Goal: Information Seeking & Learning: Learn about a topic

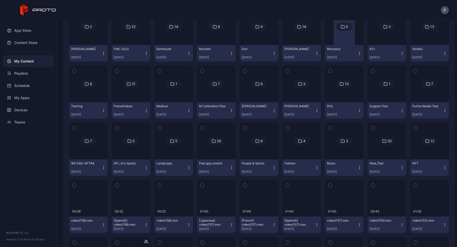
scroll to position [786, 0]
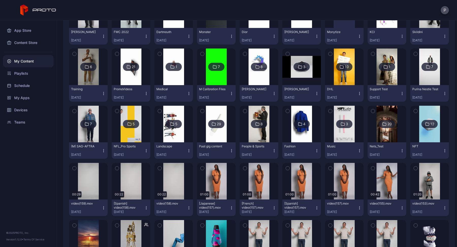
click at [102, 209] on icon "button" at bounding box center [104, 208] width 4 height 4
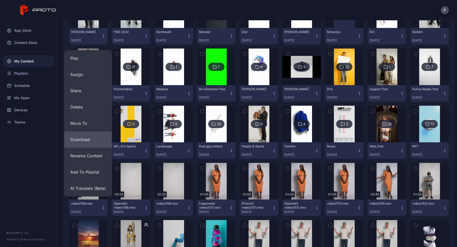
click at [95, 136] on button "Download" at bounding box center [88, 139] width 48 height 16
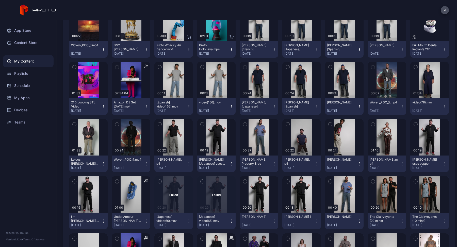
scroll to position [1000, 0]
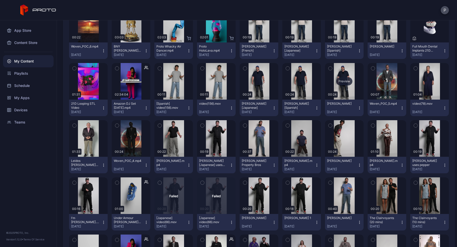
click at [340, 81] on div "Preview" at bounding box center [344, 81] width 16 height 8
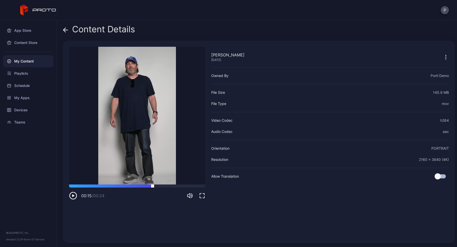
click at [153, 186] on div at bounding box center [137, 185] width 136 height 3
click at [63, 28] on icon at bounding box center [65, 29] width 5 height 5
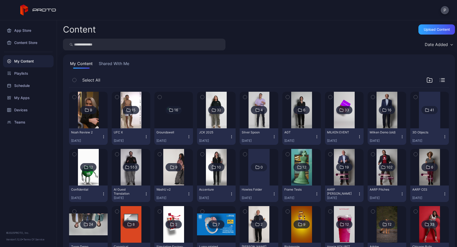
click at [156, 44] on input "search" at bounding box center [144, 45] width 163 height 12
type input "****"
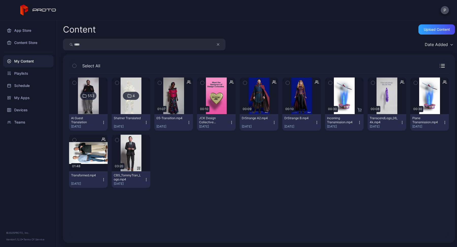
click at [91, 93] on div "553" at bounding box center [88, 96] width 16 height 8
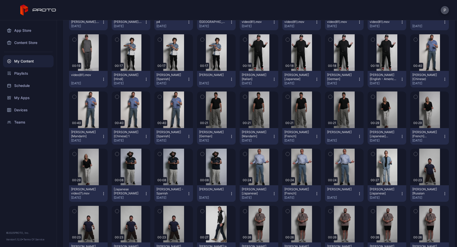
scroll to position [160, 0]
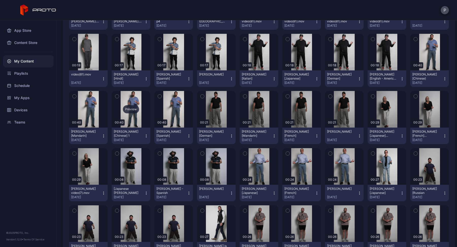
click at [133, 110] on div "Preview" at bounding box center [131, 109] width 16 height 8
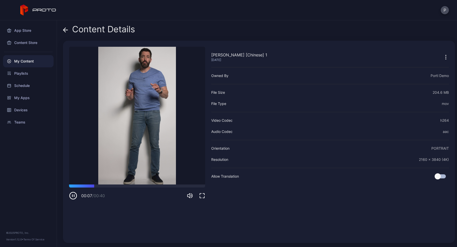
click at [67, 30] on icon at bounding box center [65, 30] width 4 height 0
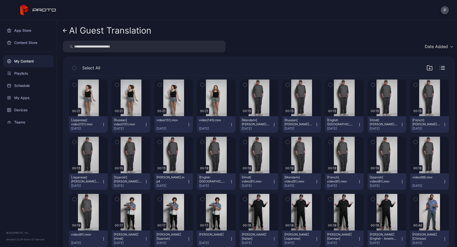
scroll to position [160, 0]
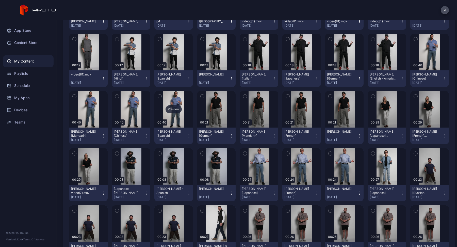
click at [171, 108] on div "Preview" at bounding box center [174, 109] width 16 height 8
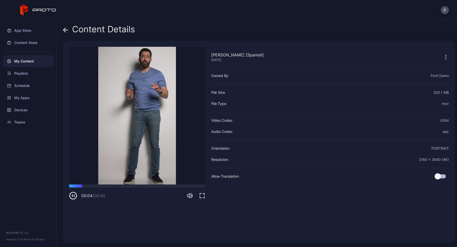
click at [65, 32] on icon at bounding box center [64, 30] width 2 height 4
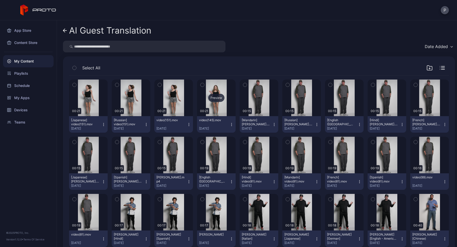
click at [212, 97] on div "Preview" at bounding box center [216, 98] width 16 height 8
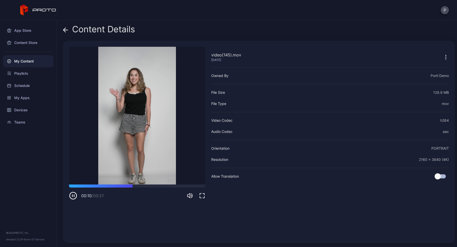
click at [66, 29] on icon at bounding box center [65, 29] width 5 height 5
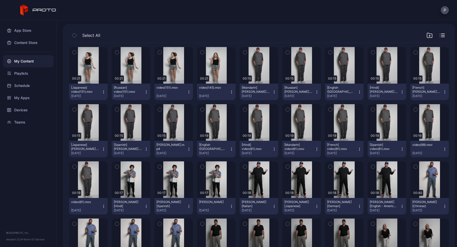
scroll to position [35, 0]
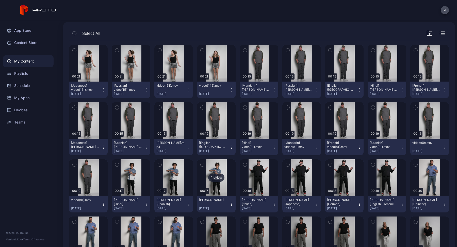
click at [209, 178] on div "Preview" at bounding box center [216, 177] width 16 height 8
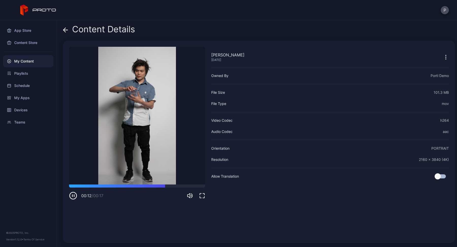
click at [66, 29] on icon at bounding box center [65, 29] width 5 height 5
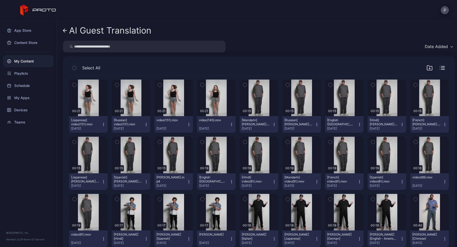
scroll to position [35, 0]
